Goal: Task Accomplishment & Management: Complete application form

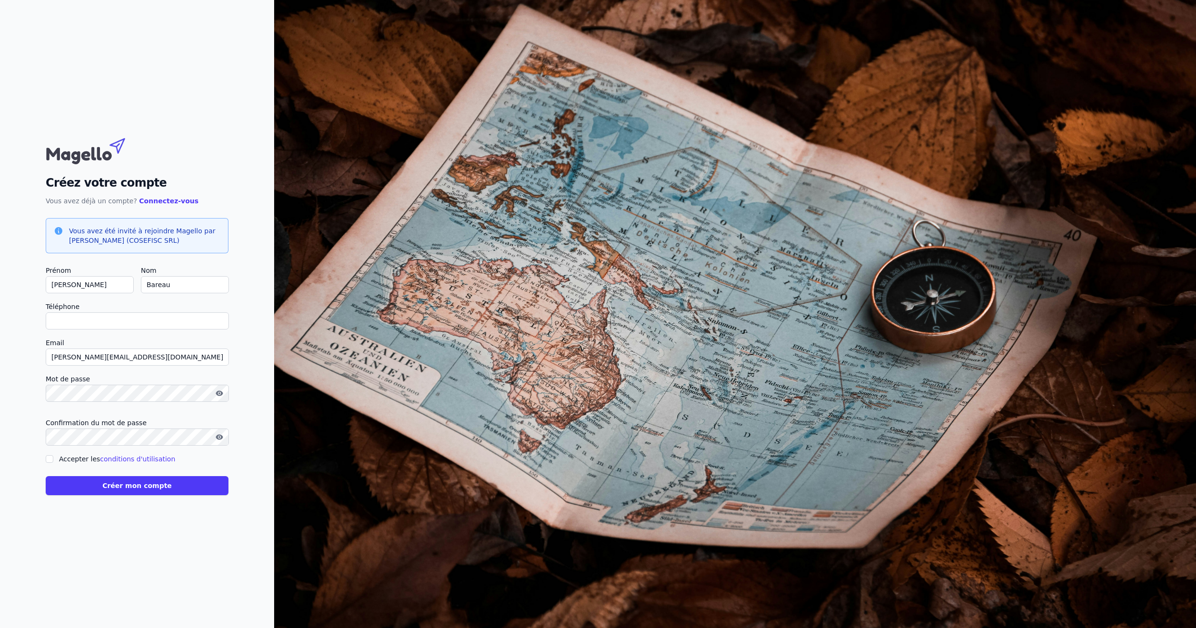
click at [66, 319] on input "Téléphone" at bounding box center [137, 320] width 183 height 17
type input "+"
checkbox input "false"
type input "[PHONE_NUMBER]"
click at [40, 385] on div "Créez votre compte Vous avez déjà un compte? Connectez-vous Vous avez été invit…" at bounding box center [137, 314] width 274 height 628
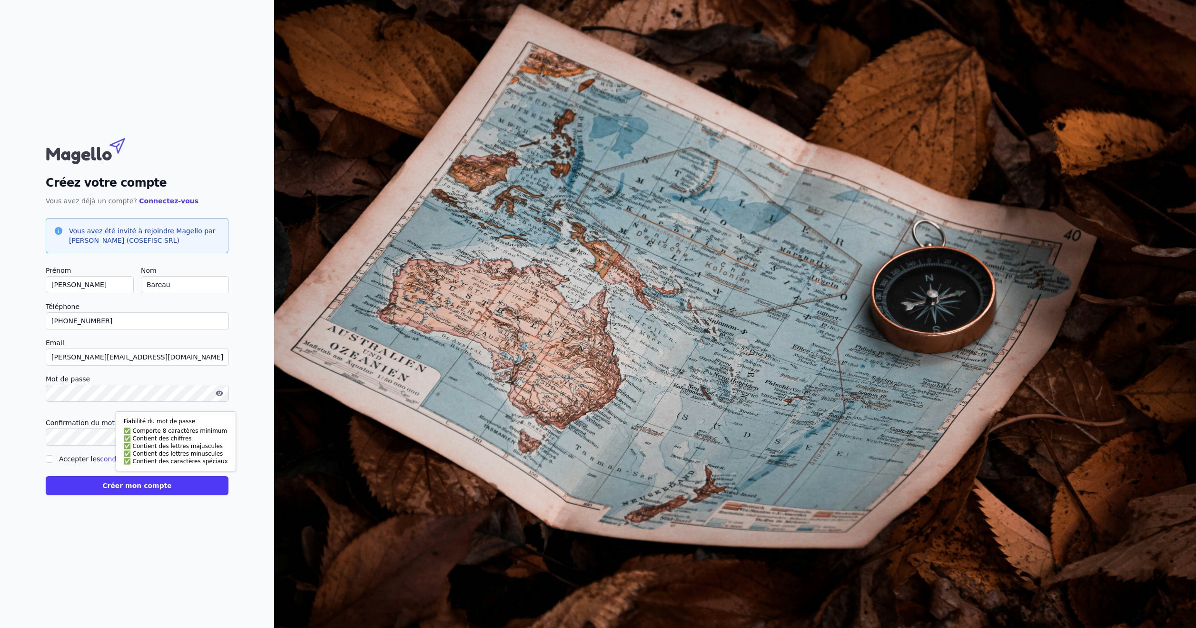
scroll to position [0, 0]
click at [25, 459] on div "Créez votre compte Vous avez déjà un compte? Connectez-vous Vous avez été invit…" at bounding box center [137, 314] width 274 height 628
click at [50, 460] on input "Accepter les conditions d'utilisation" at bounding box center [50, 459] width 8 height 8
checkbox input "true"
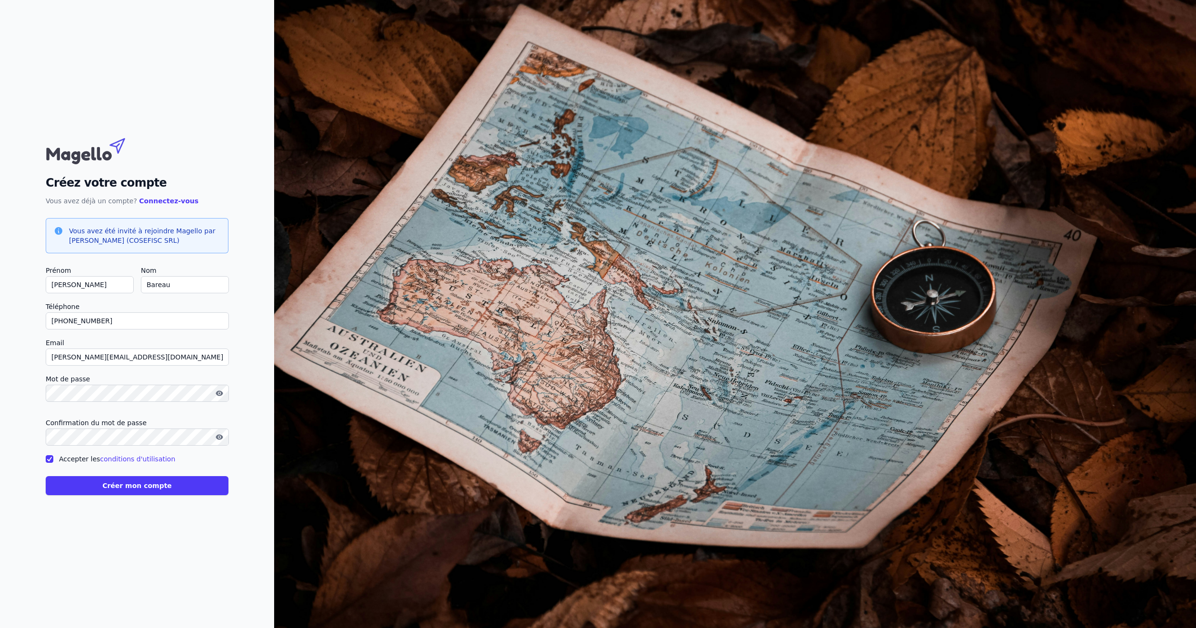
click at [141, 486] on button "Créer mon compte" at bounding box center [137, 485] width 183 height 19
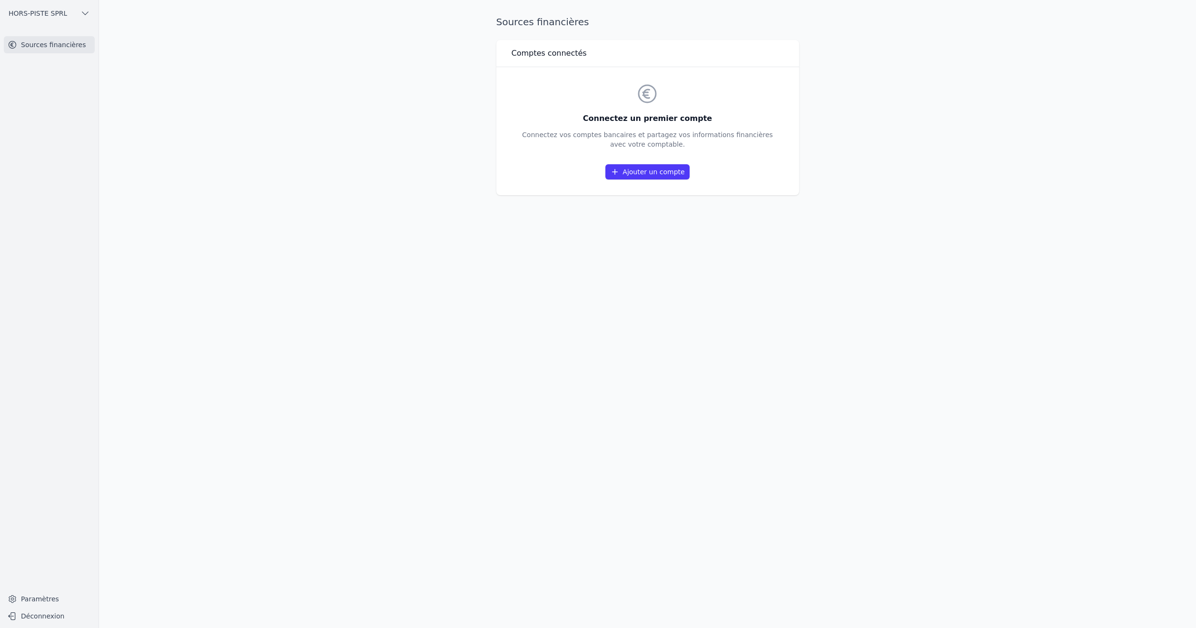
click at [660, 169] on link "Ajouter un compte" at bounding box center [647, 171] width 84 height 15
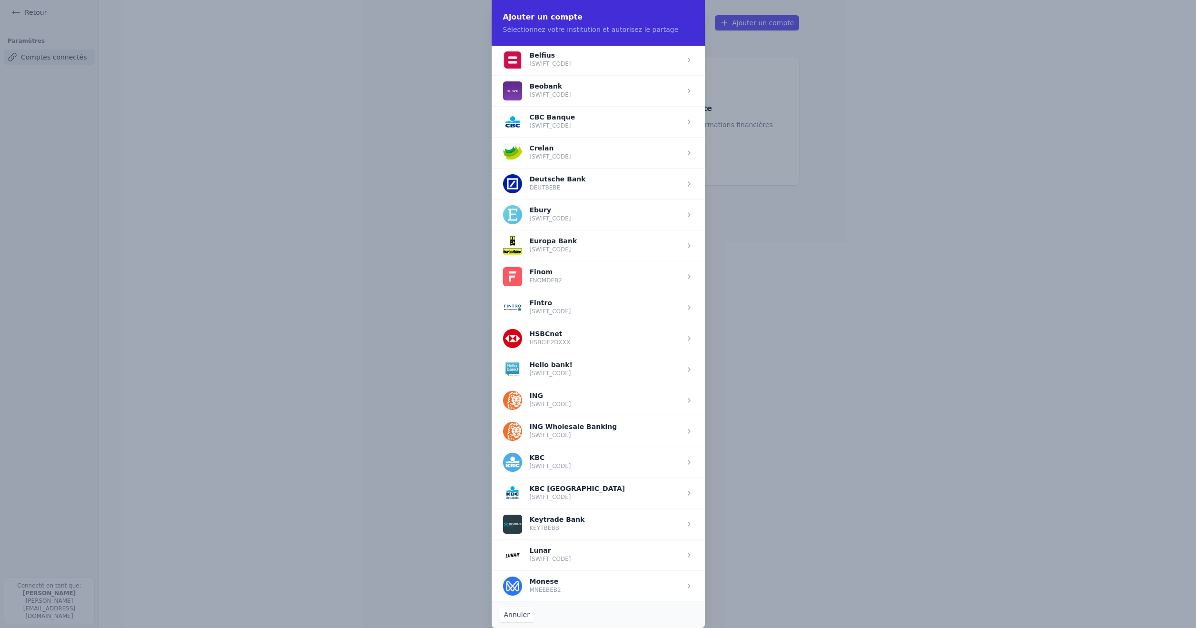
scroll to position [373, 0]
click at [550, 401] on span "button" at bounding box center [598, 399] width 213 height 31
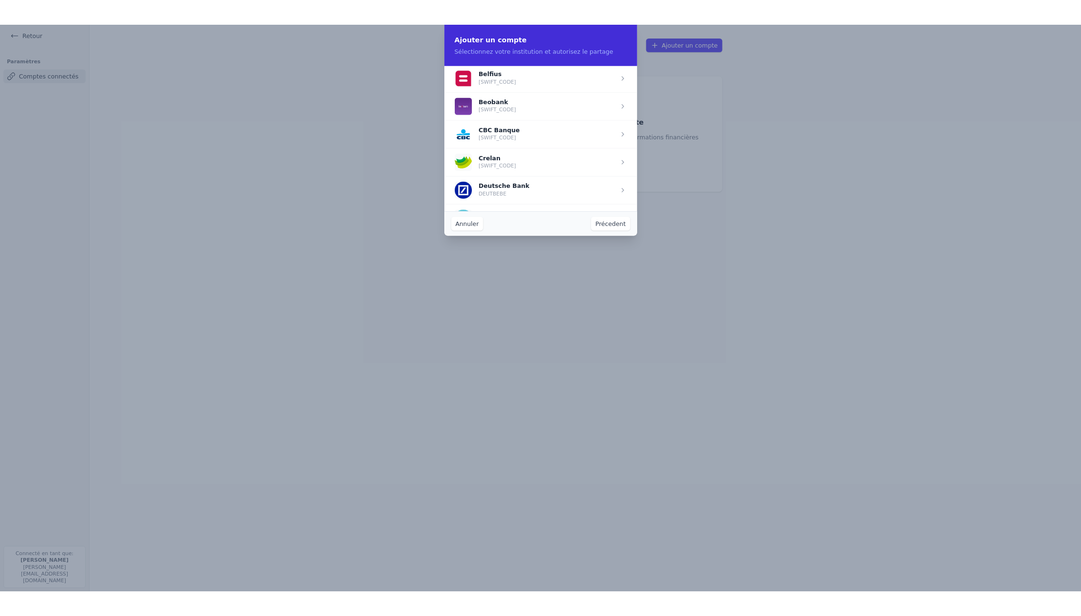
scroll to position [0, 0]
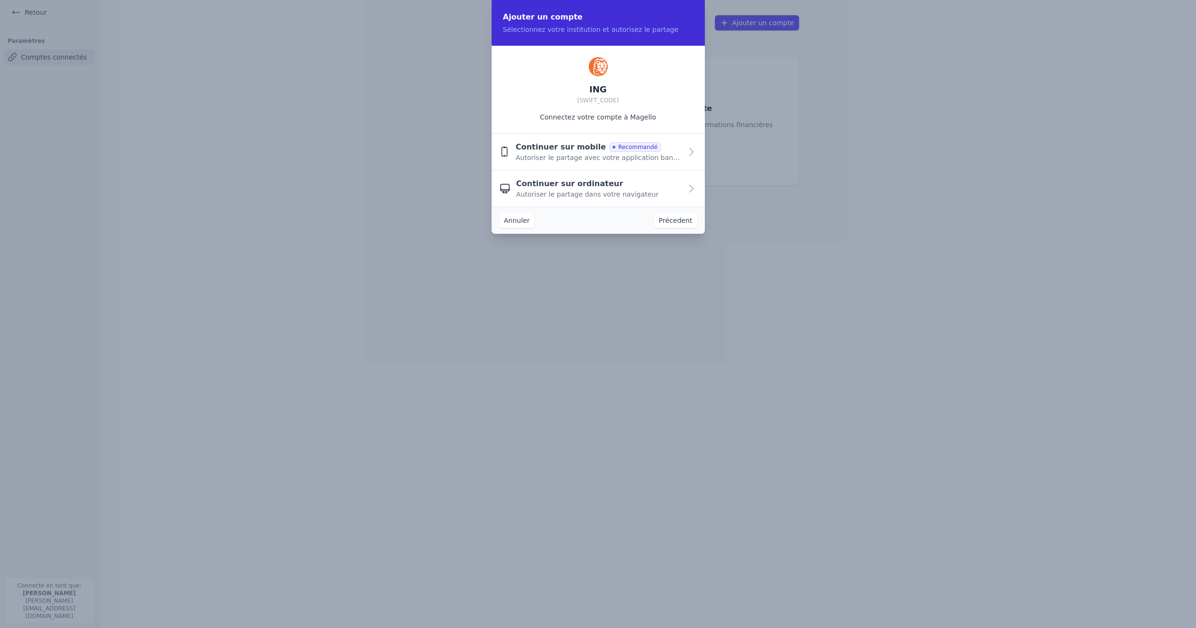
click at [531, 144] on span "Continuer sur mobile" at bounding box center [561, 146] width 90 height 11
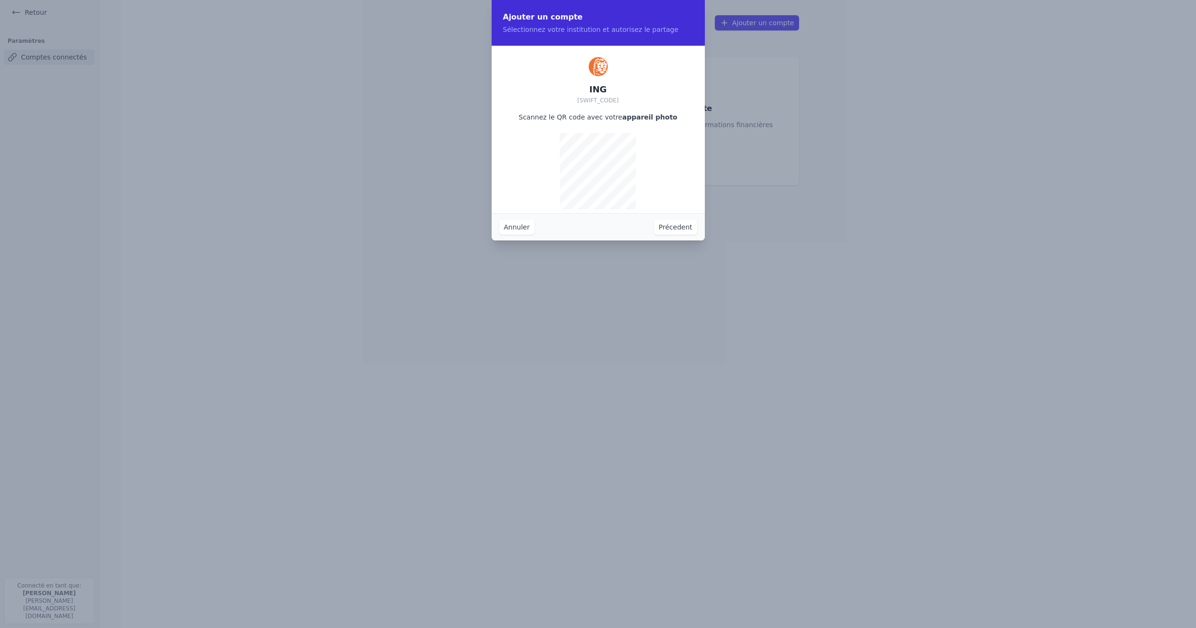
click at [520, 229] on button "Annuler" at bounding box center [516, 226] width 35 height 15
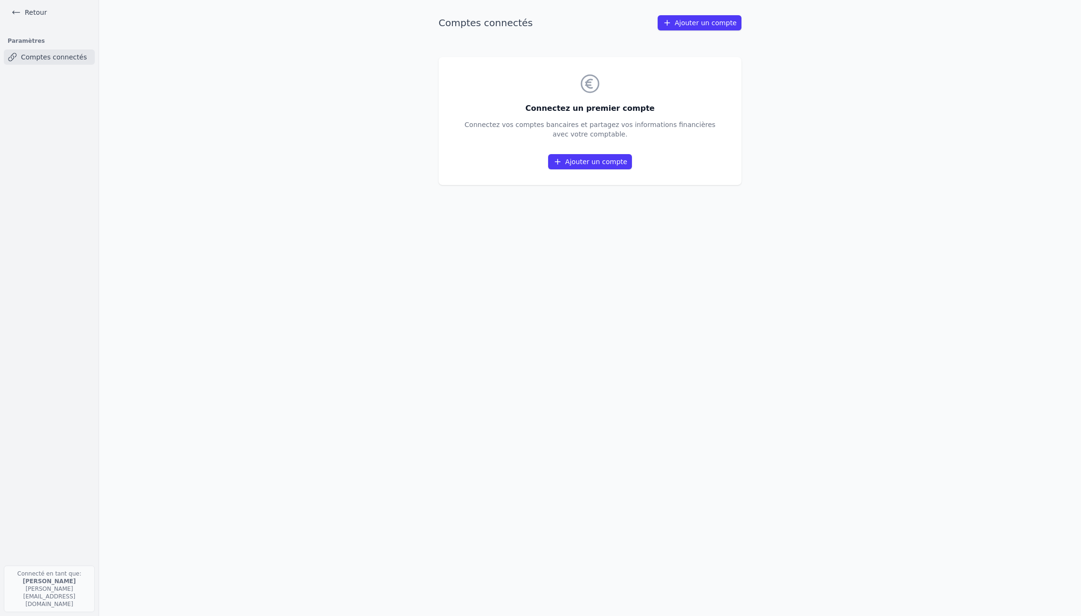
click at [579, 162] on link "Ajouter un compte" at bounding box center [590, 161] width 84 height 15
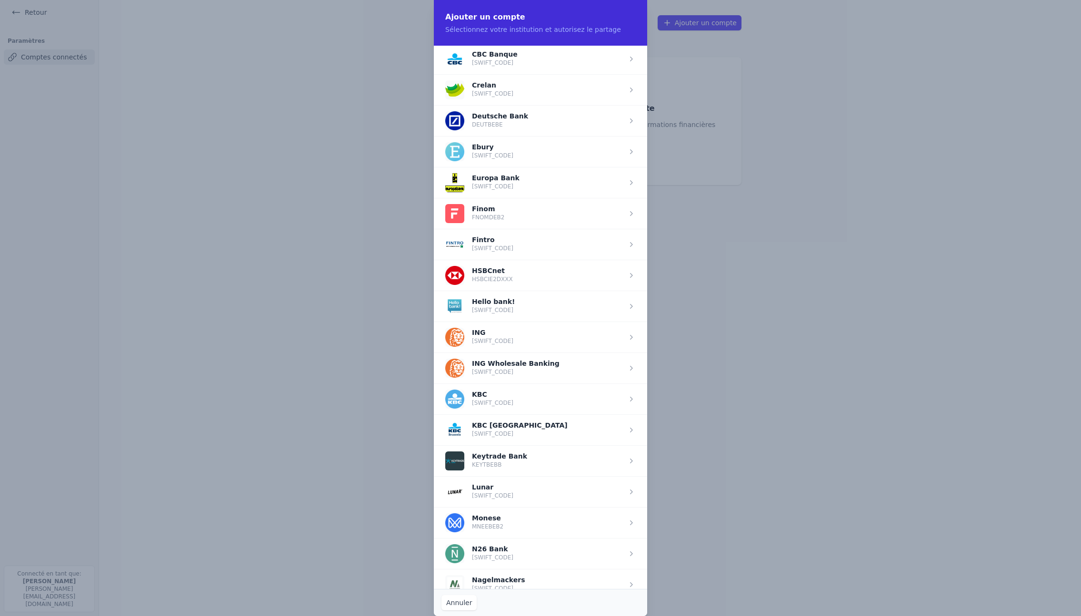
scroll to position [437, 0]
click at [478, 329] on span "button" at bounding box center [540, 335] width 213 height 31
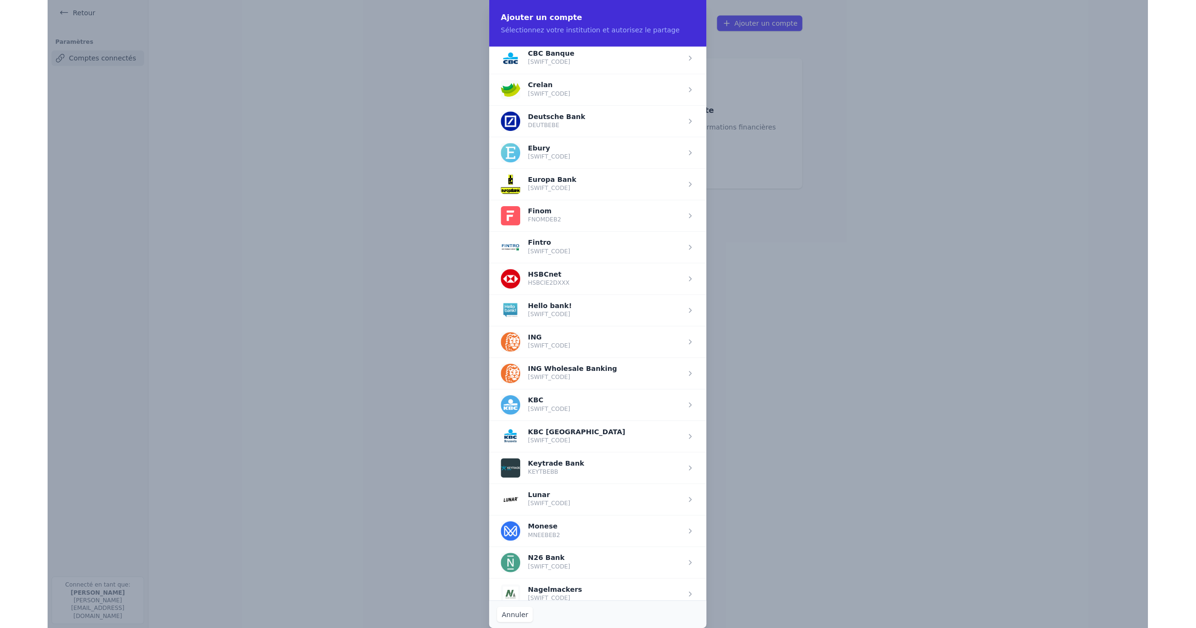
scroll to position [0, 0]
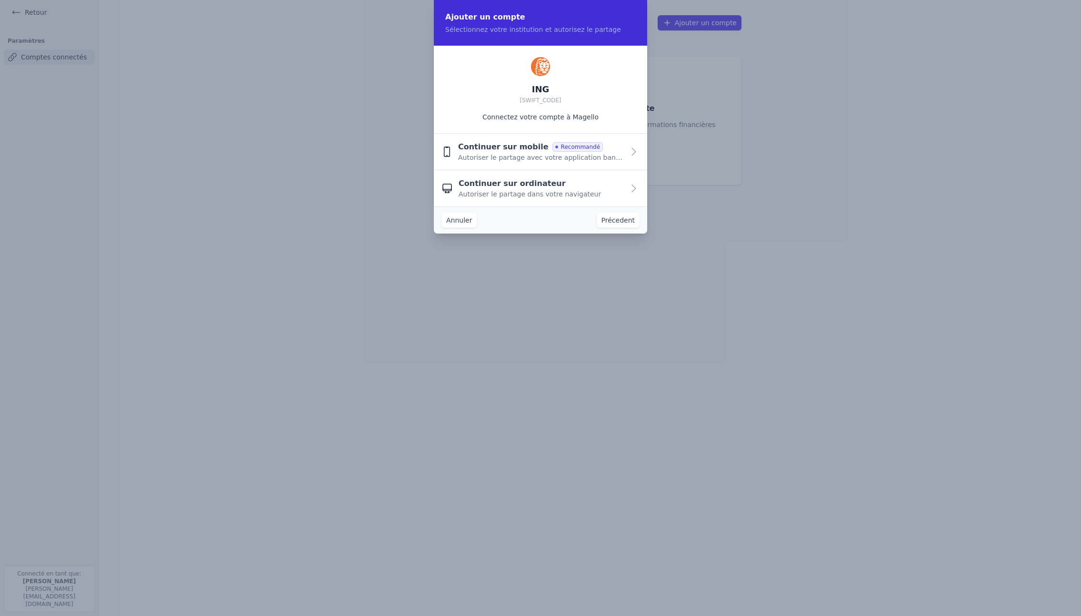
click at [635, 152] on icon "button" at bounding box center [634, 152] width 4 height 7
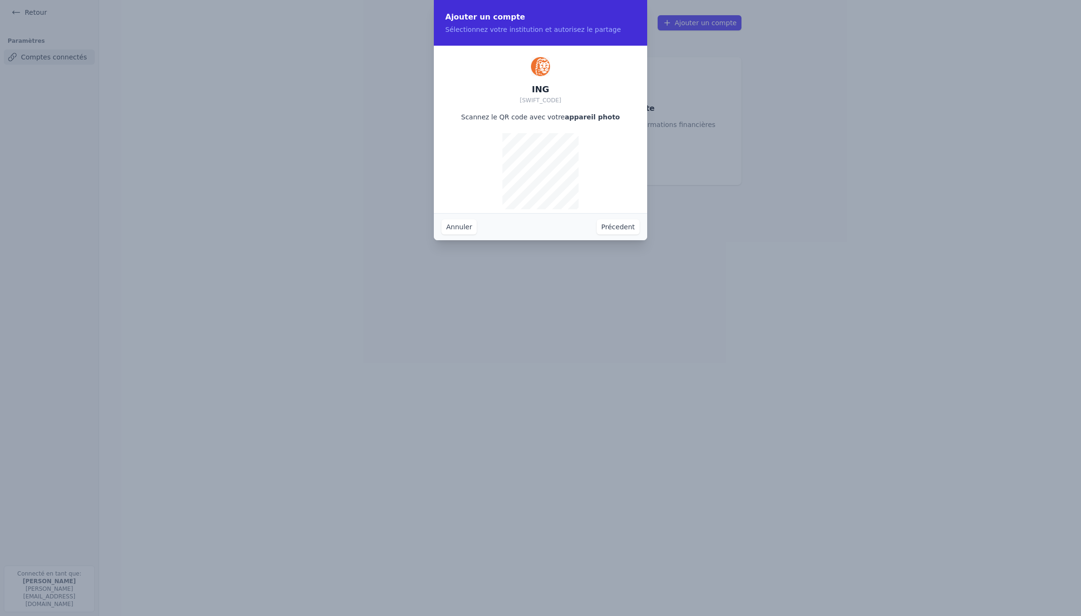
click at [613, 228] on button "Précedent" at bounding box center [617, 226] width 43 height 15
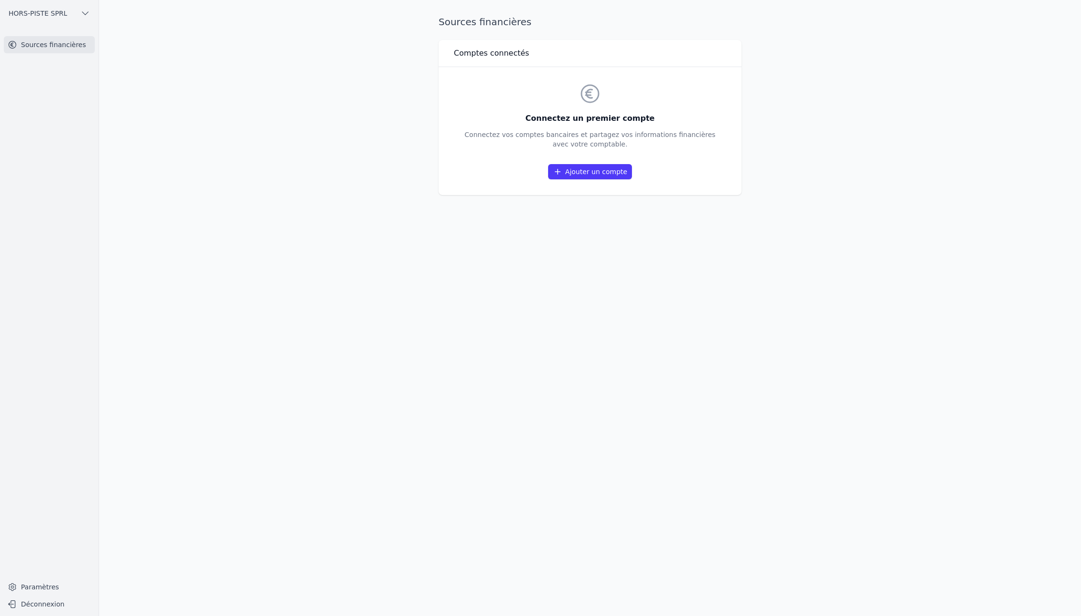
click at [60, 14] on span "HORS-PISTE SPRL" at bounding box center [38, 14] width 59 height 10
click at [68, 32] on span "HORS-PISTE SPRL" at bounding box center [59, 35] width 59 height 10
click at [85, 13] on icon "button" at bounding box center [85, 14] width 10 height 10
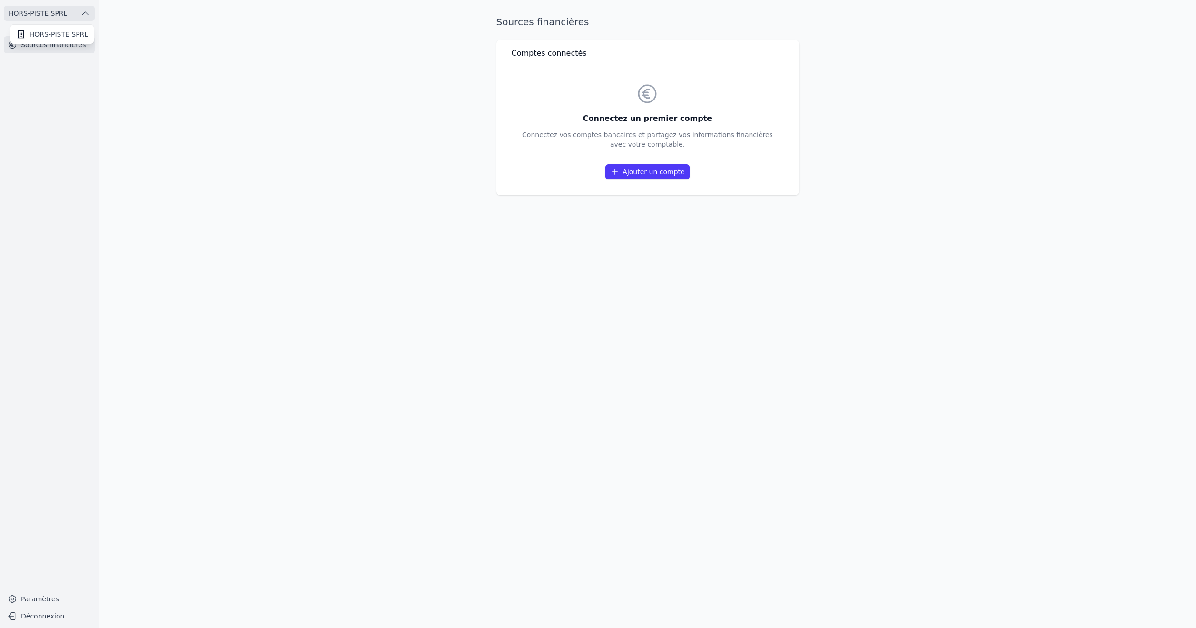
click at [639, 172] on div at bounding box center [598, 314] width 1196 height 628
click at [618, 170] on icon at bounding box center [615, 172] width 10 height 10
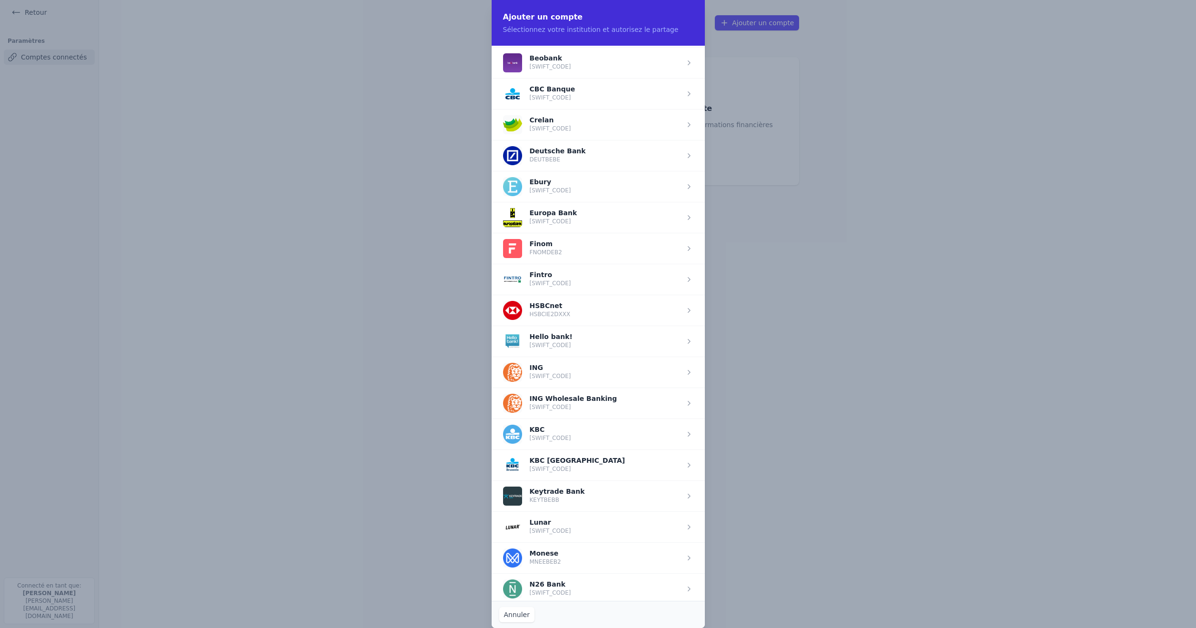
scroll to position [399, 0]
click at [541, 373] on span "button" at bounding box center [598, 373] width 213 height 31
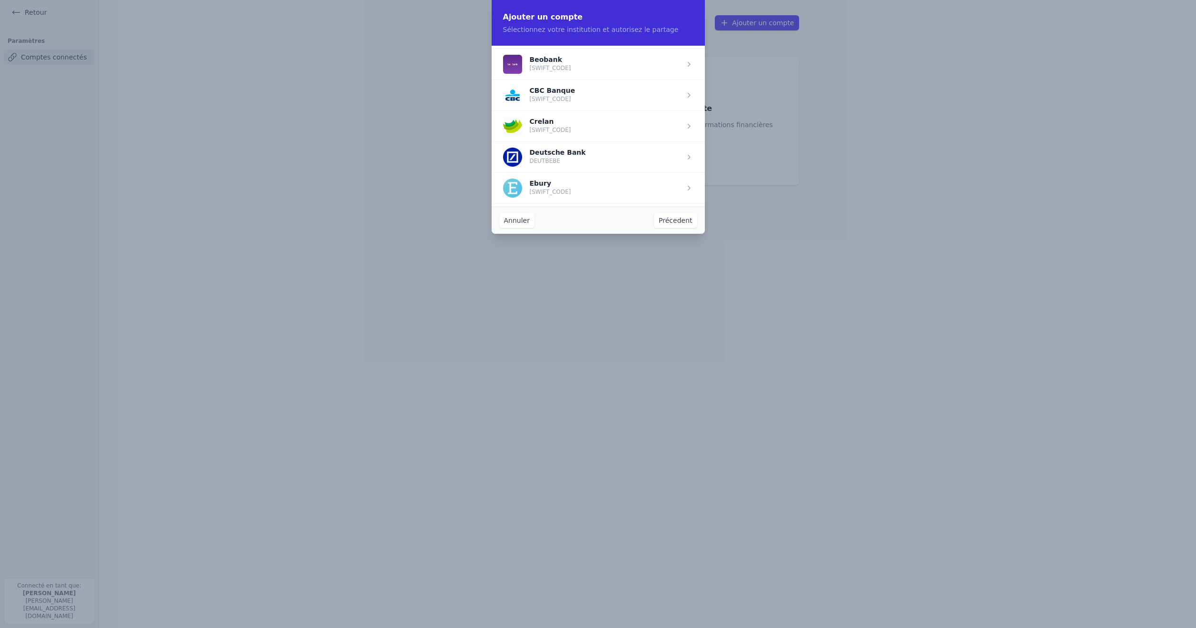
scroll to position [0, 0]
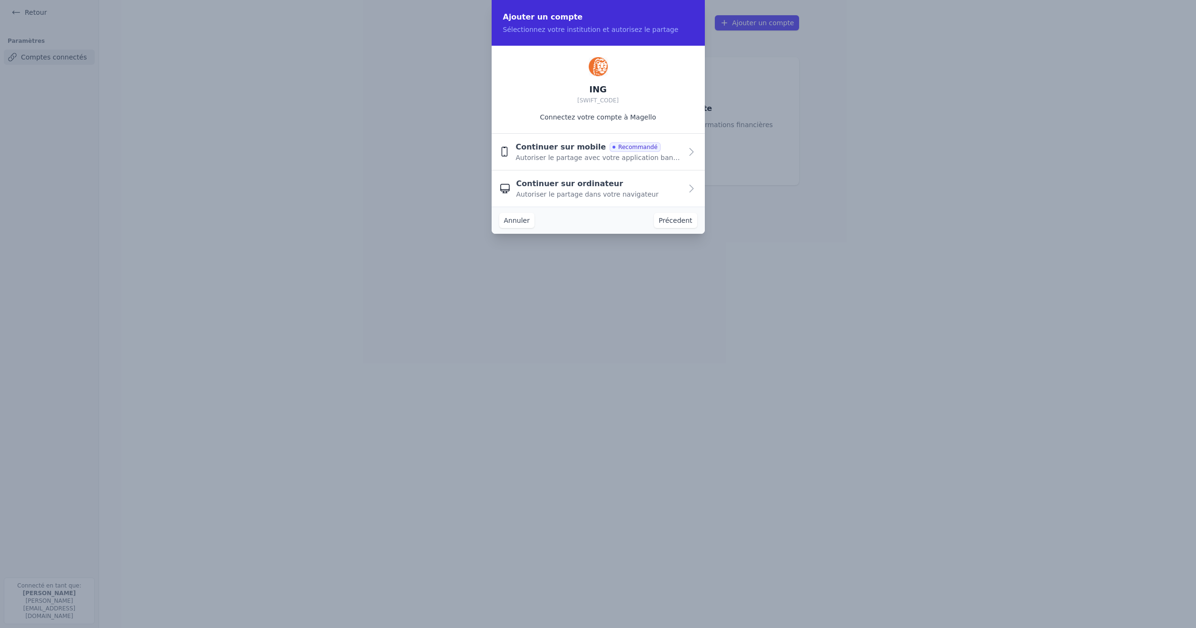
click at [694, 150] on icon "button" at bounding box center [691, 151] width 11 height 11
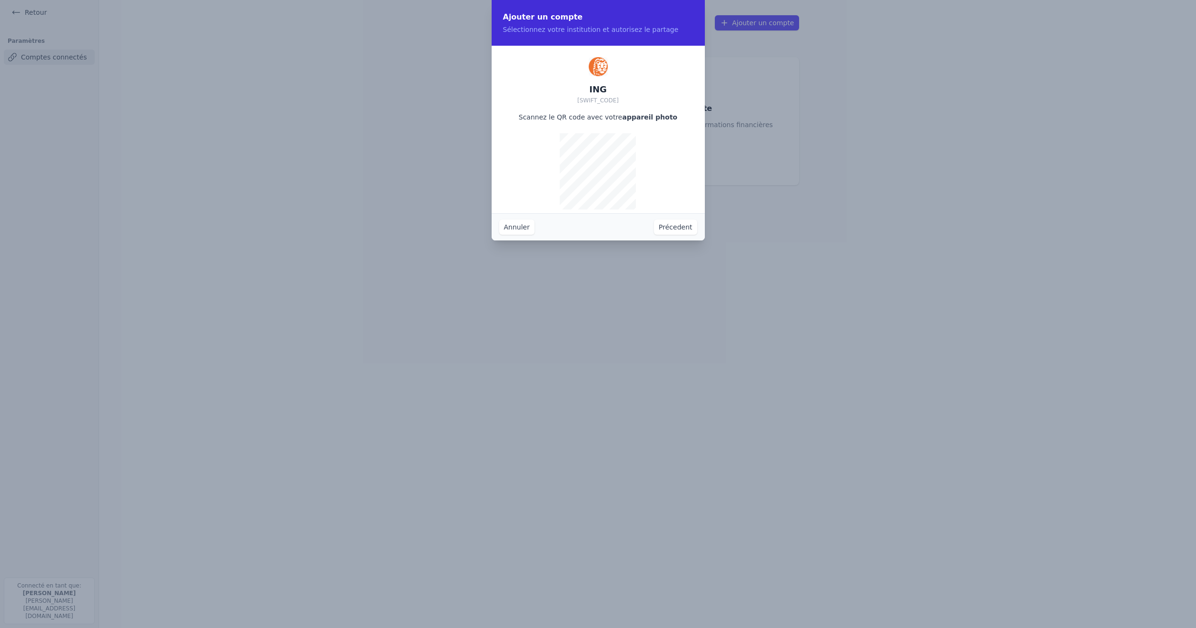
click at [615, 32] on p "Sélectionnez votre institution et autorisez le partage" at bounding box center [598, 30] width 190 height 10
click at [522, 229] on button "Annuler" at bounding box center [516, 226] width 35 height 15
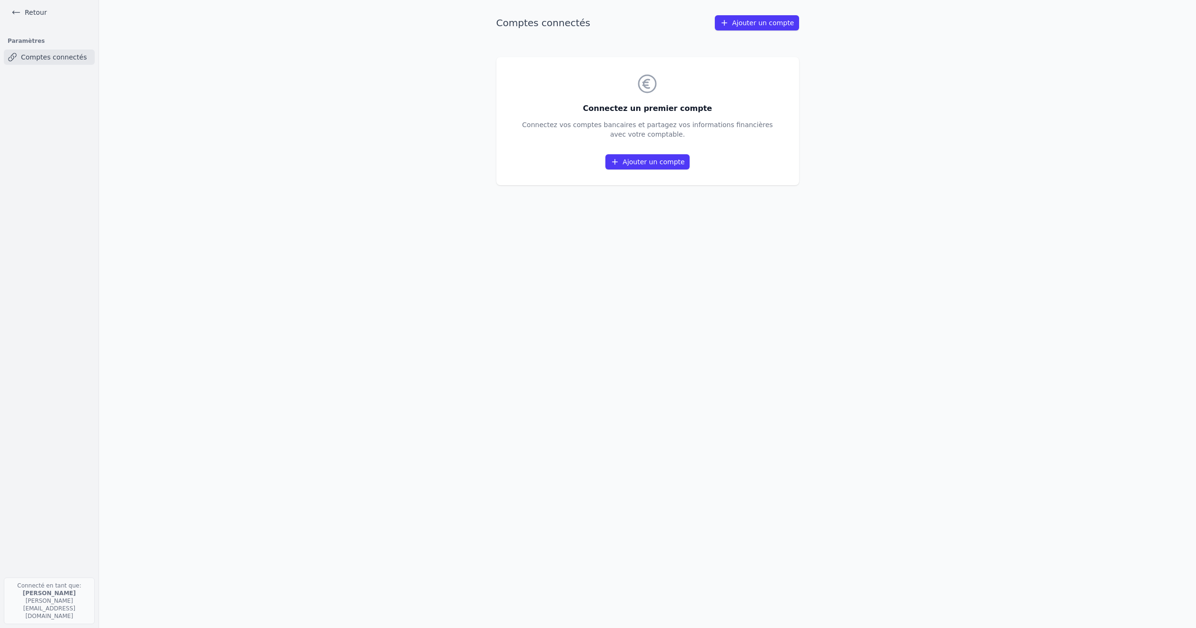
click at [11, 11] on icon at bounding box center [16, 13] width 10 height 10
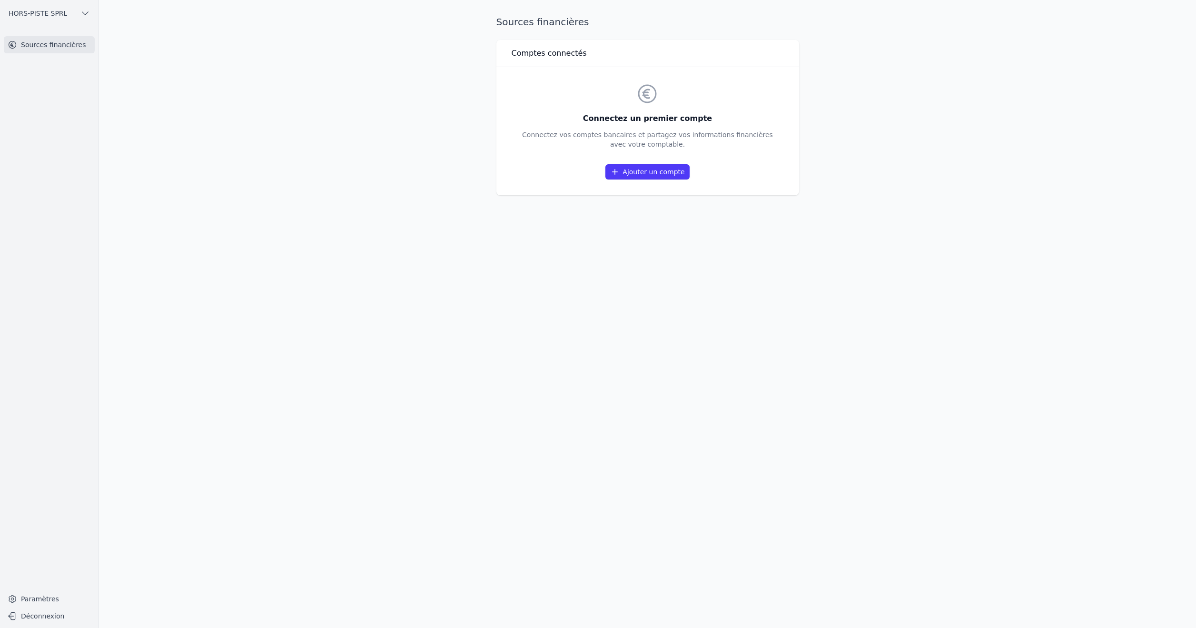
click at [84, 12] on icon "button" at bounding box center [85, 14] width 10 height 10
click at [71, 32] on span "HORS-PISTE SPRL" at bounding box center [59, 35] width 59 height 10
click at [46, 42] on link "Sources financières" at bounding box center [49, 44] width 91 height 17
click at [12, 42] on icon at bounding box center [13, 45] width 10 height 10
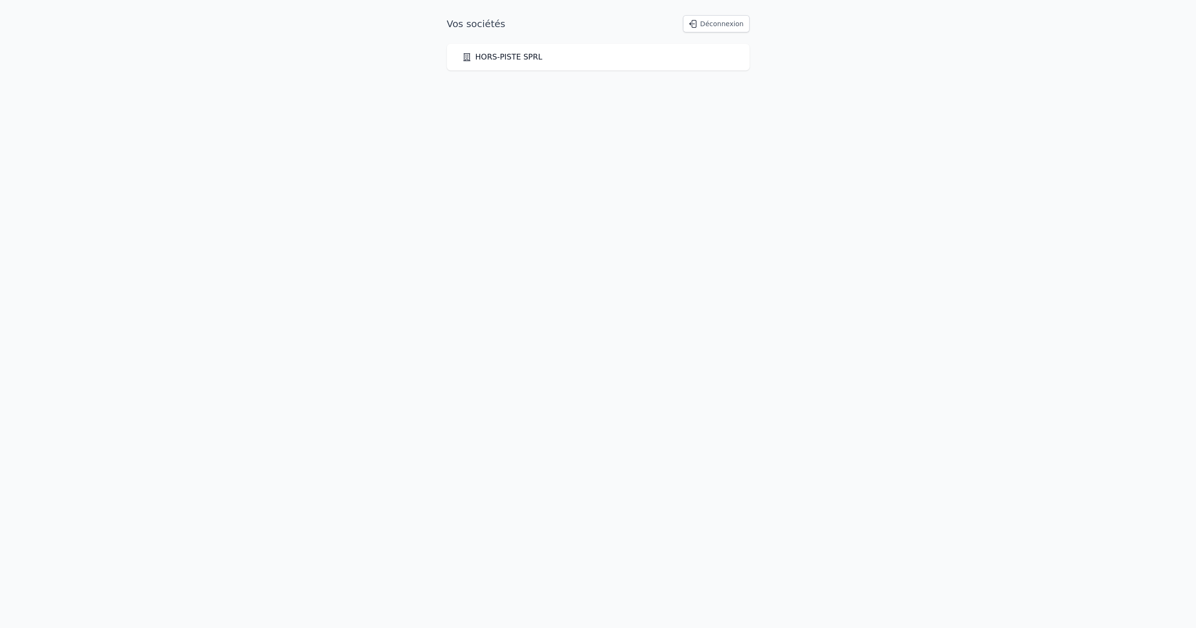
click at [494, 59] on link "HORS-PISTE SPRL" at bounding box center [502, 56] width 80 height 11
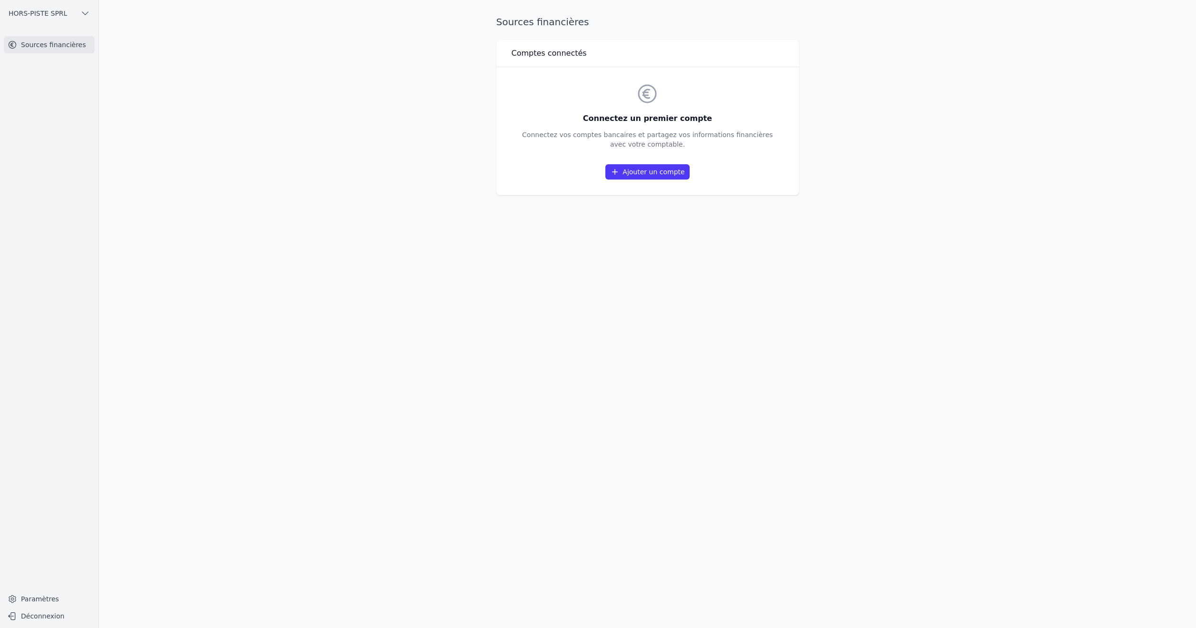
click at [53, 47] on link "Sources financières" at bounding box center [49, 44] width 91 height 17
click at [85, 12] on icon "button" at bounding box center [85, 14] width 10 height 10
click at [69, 31] on span "HORS-PISTE SPRL" at bounding box center [59, 35] width 59 height 10
click at [662, 170] on link "Ajouter un compte" at bounding box center [647, 171] width 84 height 15
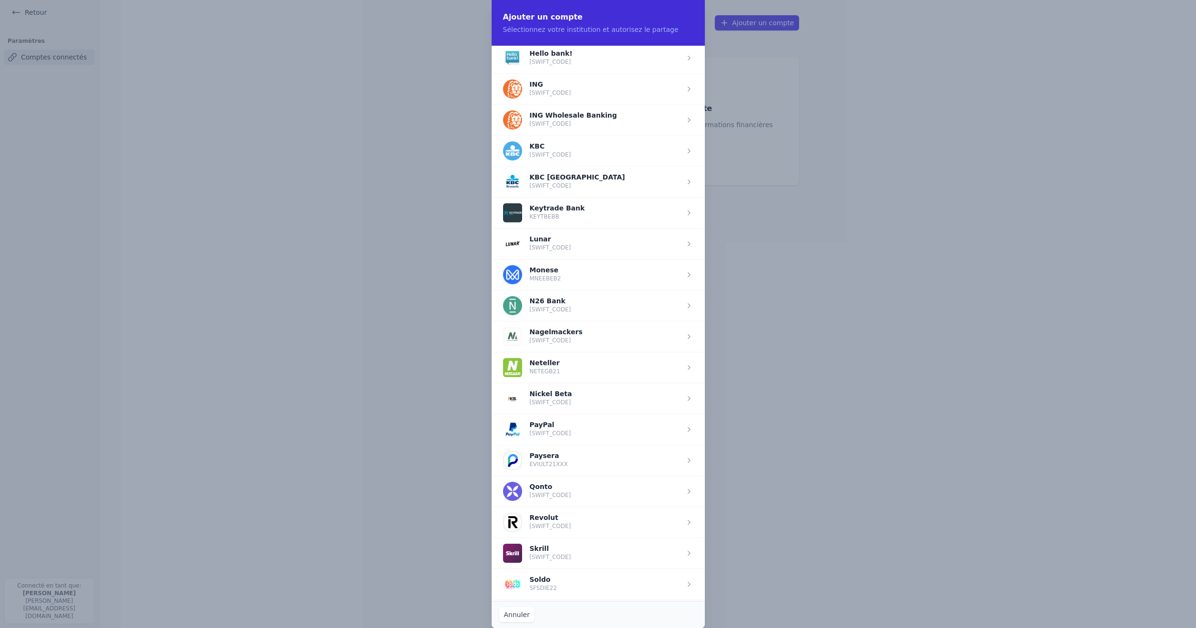
scroll to position [684, 0]
click at [509, 87] on span "button" at bounding box center [598, 90] width 213 height 31
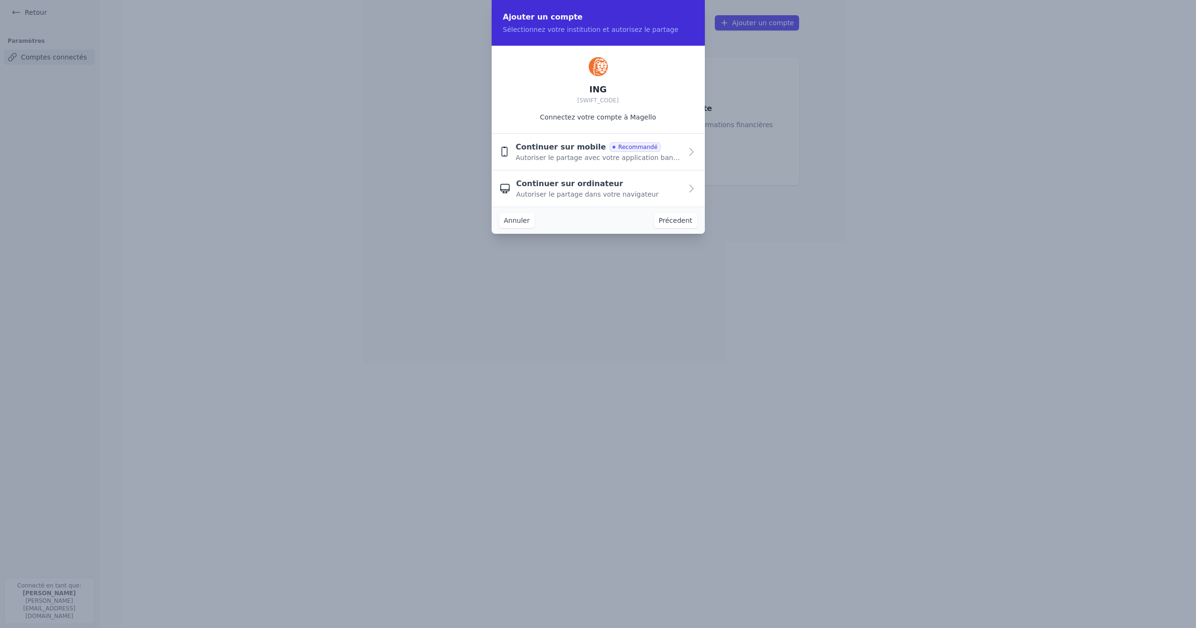
scroll to position [0, 0]
click at [690, 150] on icon "button" at bounding box center [691, 151] width 11 height 11
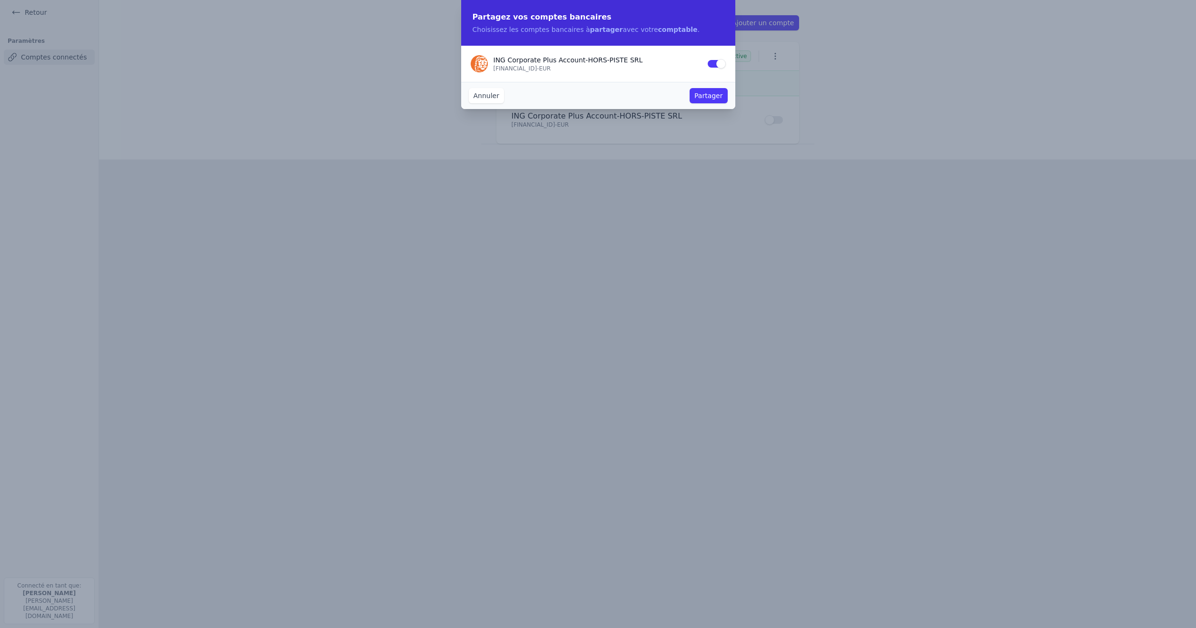
click at [711, 94] on button "Partager" at bounding box center [709, 95] width 38 height 15
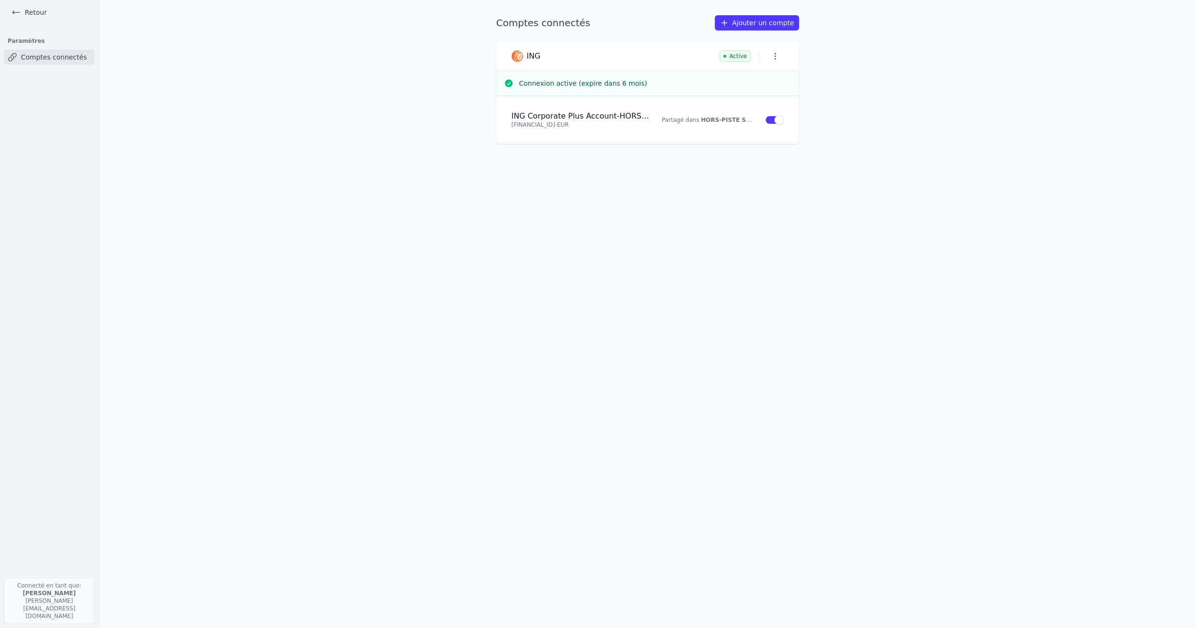
click at [34, 11] on link "Retour" at bounding box center [29, 12] width 43 height 13
